Goal: Information Seeking & Learning: Check status

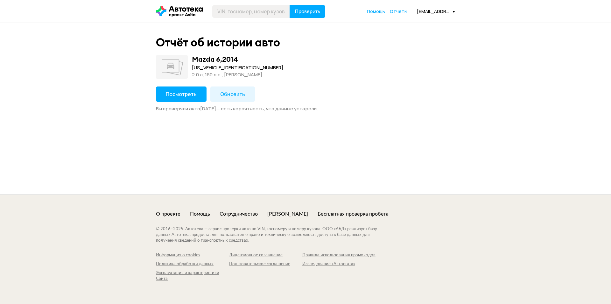
click at [182, 98] on button "Посмотреть" at bounding box center [181, 94] width 51 height 15
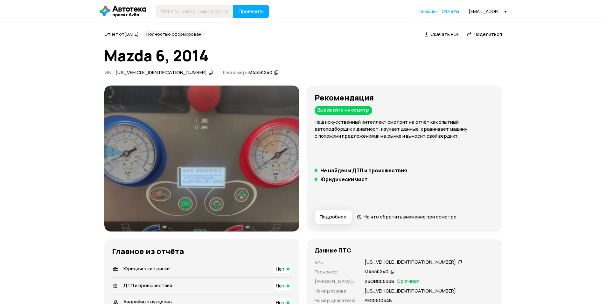
click at [263, 182] on img at bounding box center [201, 159] width 195 height 146
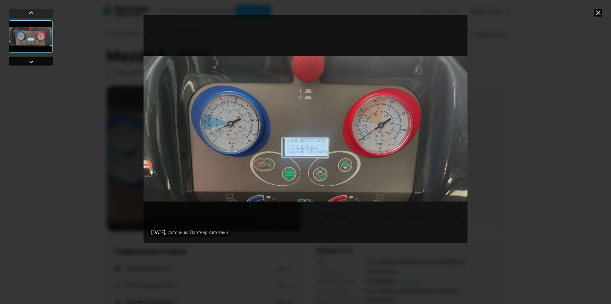
click at [34, 60] on div at bounding box center [31, 62] width 8 height 8
click at [310, 153] on img "Go to Slide 1" at bounding box center [305, 129] width 324 height 228
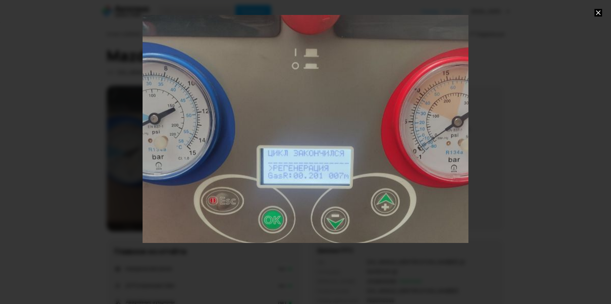
click at [322, 178] on div "Go to Slide 1" at bounding box center [305, 129] width 651 height 456
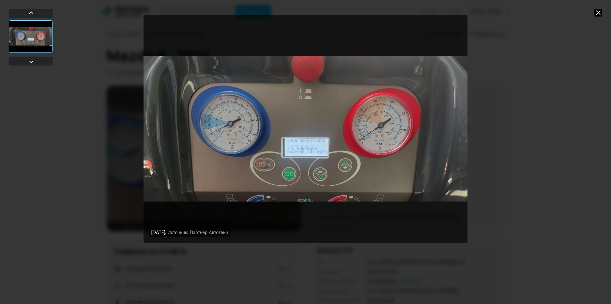
click at [601, 123] on div "11 июля 2025 года Источник: Партнёр Автотеки" at bounding box center [305, 152] width 611 height 304
click at [514, 102] on div "11 июля 2025 года Источник: Партнёр Автотеки" at bounding box center [305, 152] width 611 height 304
click at [596, 7] on div "11 июля 2025 года Источник: Партнёр Автотеки" at bounding box center [305, 152] width 611 height 304
click at [597, 14] on icon at bounding box center [598, 13] width 8 height 8
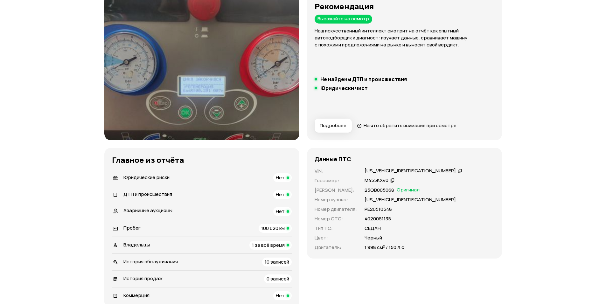
scroll to position [191, 0]
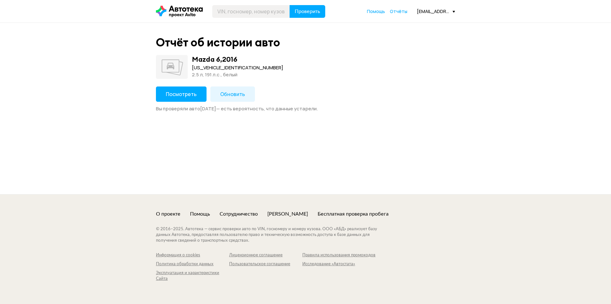
click at [191, 96] on span "Посмотреть" at bounding box center [181, 94] width 31 height 7
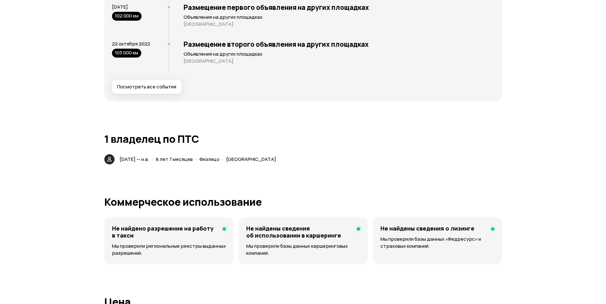
scroll to position [1081, 0]
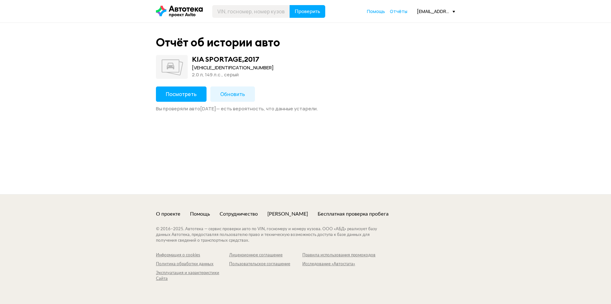
click at [189, 97] on span "Посмотреть" at bounding box center [181, 94] width 31 height 7
click at [179, 103] on div "Посмотреть Обновить Вы проверяли авто 6 сентября 2025 года — есть вероятность, …" at bounding box center [305, 99] width 299 height 25
click at [178, 100] on button "Посмотреть" at bounding box center [181, 94] width 51 height 15
click at [178, 92] on span "Посмотреть" at bounding box center [181, 94] width 31 height 7
click at [198, 90] on button "Посмотреть" at bounding box center [181, 94] width 51 height 15
